Goal: Task Accomplishment & Management: Use online tool/utility

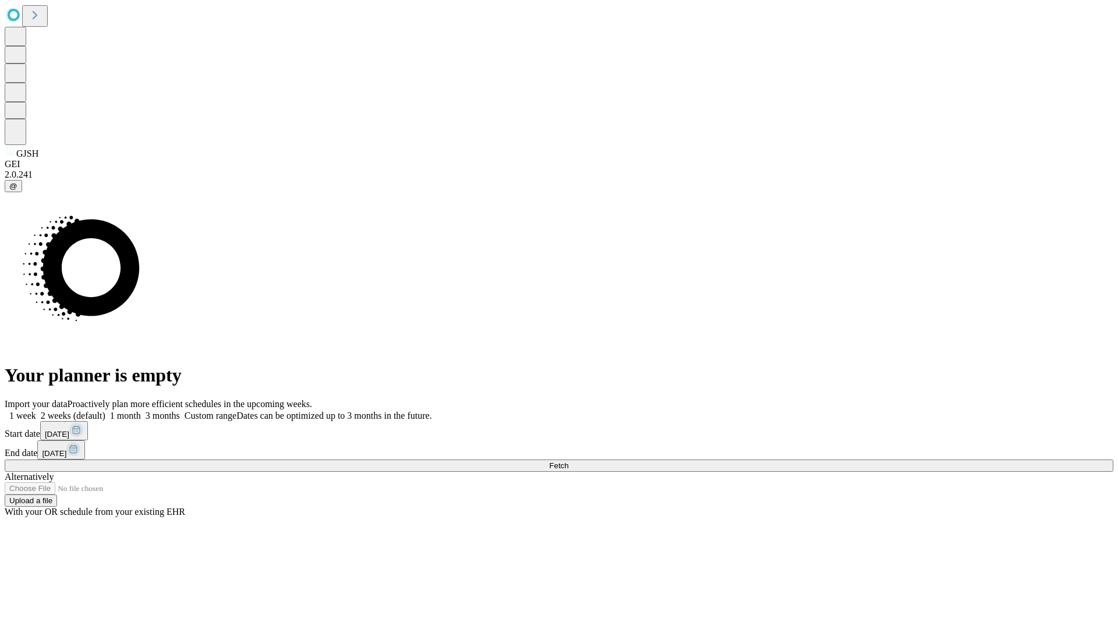
click at [569, 461] on span "Fetch" at bounding box center [558, 465] width 19 height 9
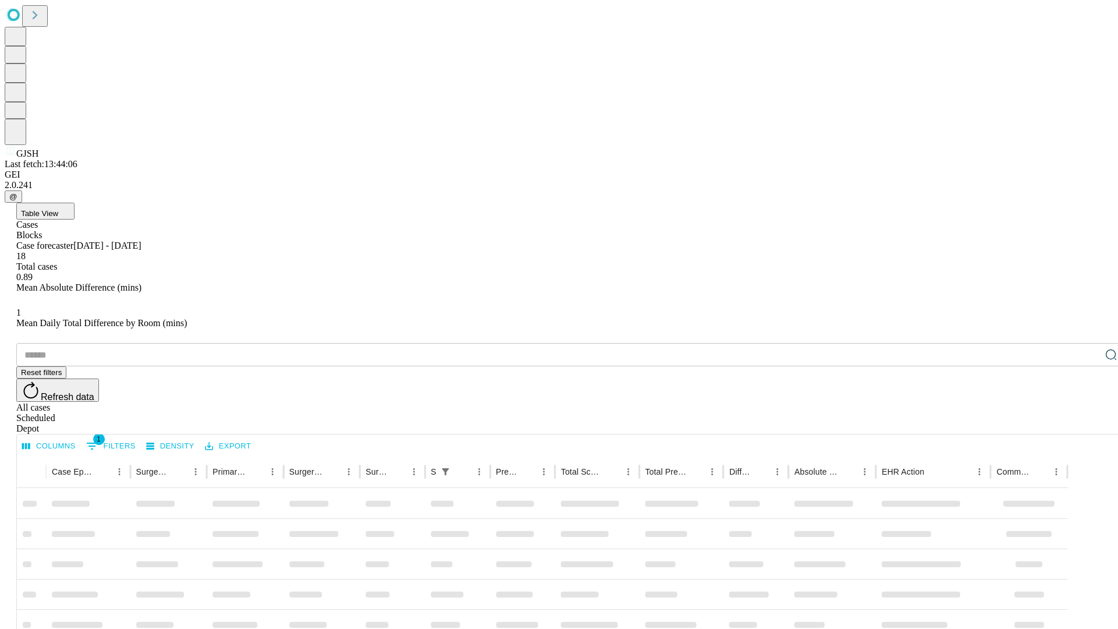
click at [1088, 424] on div "Depot" at bounding box center [570, 429] width 1109 height 10
